Goal: Information Seeking & Learning: Understand process/instructions

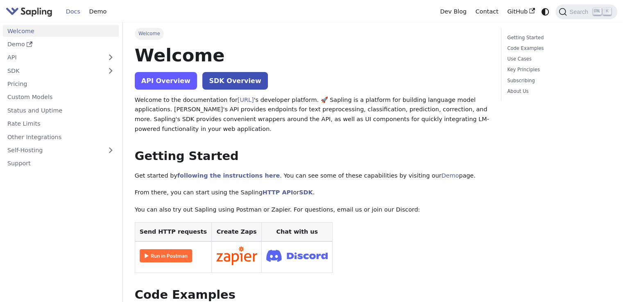
click at [169, 82] on link "API Overview" at bounding box center [166, 81] width 62 height 18
click at [165, 77] on link "API Overview" at bounding box center [166, 81] width 62 height 18
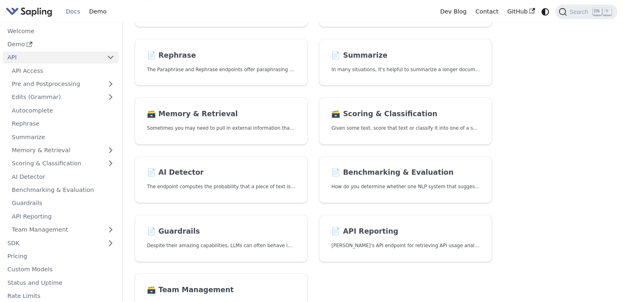
scroll to position [183, 0]
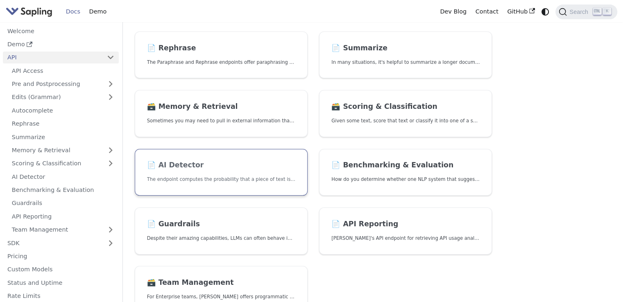
click at [233, 166] on h2 "📄️ AI Detector" at bounding box center [221, 165] width 148 height 9
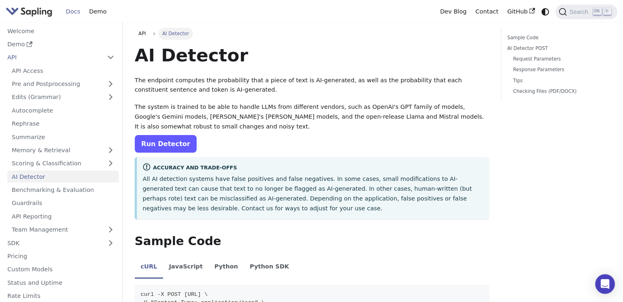
click at [183, 148] on link "Run Detector" at bounding box center [166, 144] width 62 height 18
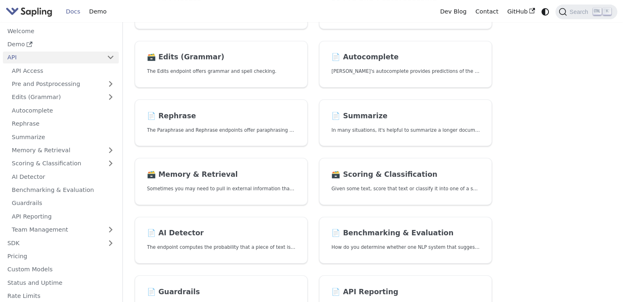
scroll to position [115, 0]
click at [219, 138] on link "📄️ Rephrase The Paraphrase and Rephrase endpoints offer paraphrasing for partic…" at bounding box center [221, 123] width 173 height 47
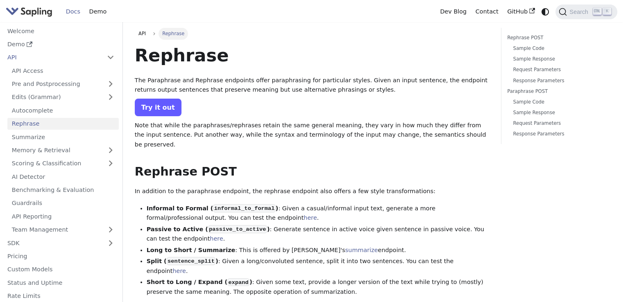
click at [149, 103] on link "Try it out" at bounding box center [158, 108] width 47 height 18
